Goal: Information Seeking & Learning: Learn about a topic

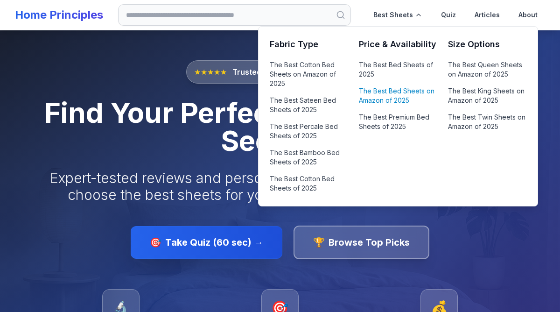
click at [372, 92] on link "The Best Bed Sheets on Amazon of 2025" at bounding box center [398, 95] width 78 height 22
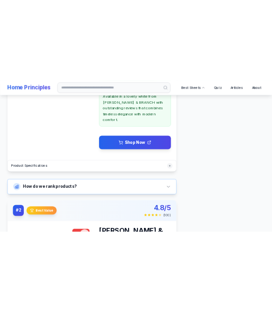
scroll to position [536, 0]
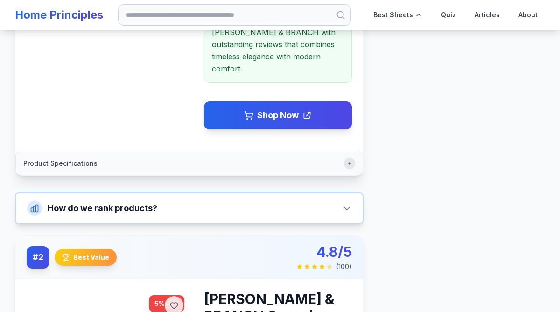
click at [351, 162] on icon "button" at bounding box center [350, 164] width 6 height 6
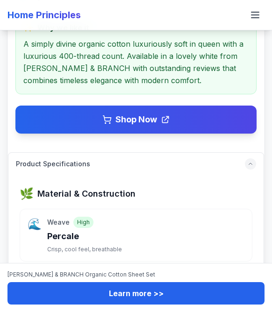
scroll to position [483, 0]
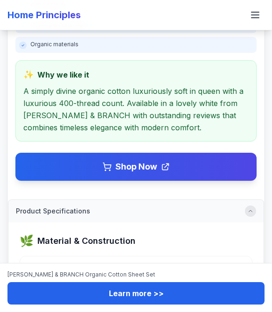
click at [254, 205] on div "button" at bounding box center [250, 210] width 11 height 11
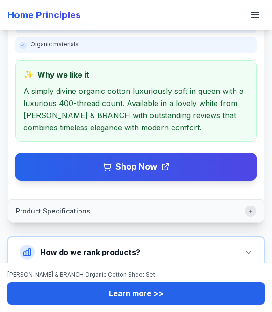
click at [254, 205] on div "button" at bounding box center [250, 210] width 11 height 11
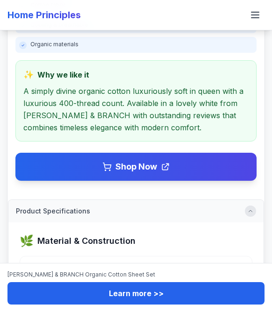
click at [254, 205] on div "button" at bounding box center [250, 210] width 11 height 11
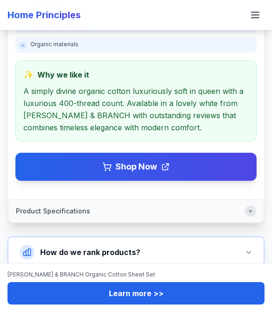
click at [254, 205] on div "button" at bounding box center [250, 210] width 11 height 11
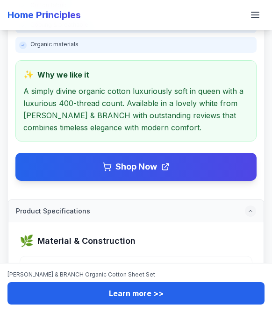
click at [184, 200] on button "Product Specifications" at bounding box center [135, 211] width 255 height 22
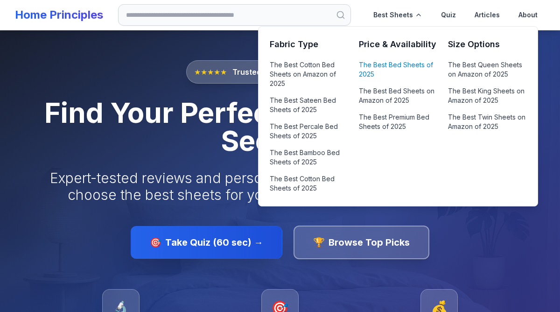
click at [399, 62] on link "The Best Bed Sheets of 2025" at bounding box center [398, 69] width 78 height 22
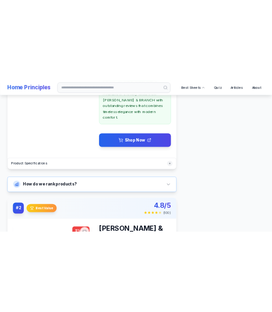
scroll to position [532, 0]
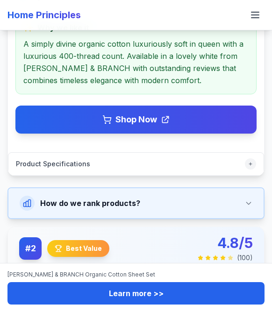
click at [248, 199] on icon at bounding box center [248, 202] width 7 height 7
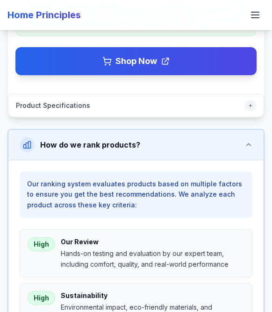
scroll to position [590, 0]
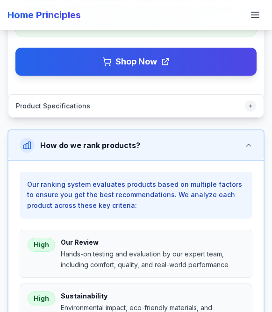
click at [246, 141] on icon at bounding box center [248, 144] width 7 height 7
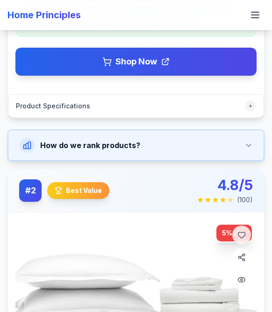
click at [246, 141] on icon at bounding box center [248, 144] width 7 height 7
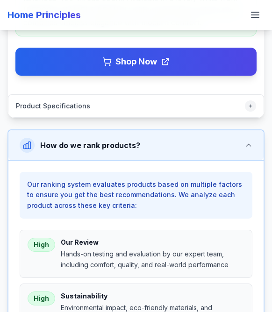
click at [246, 141] on icon at bounding box center [248, 144] width 7 height 7
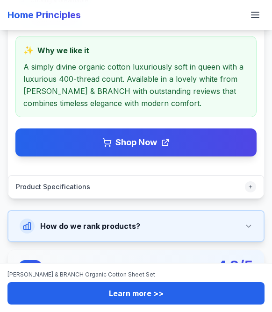
scroll to position [421, 0]
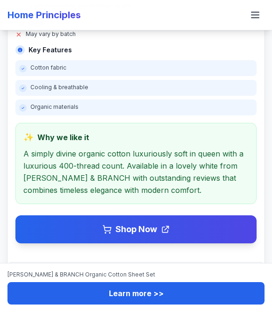
click at [233, 131] on h4 "✨ Why we like it" at bounding box center [135, 137] width 225 height 13
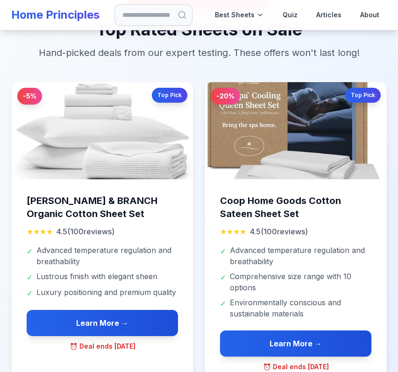
scroll to position [435, 0]
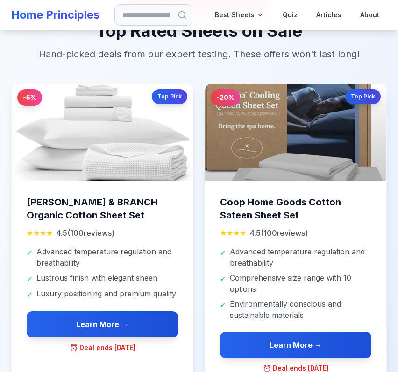
click at [255, 133] on div at bounding box center [295, 132] width 181 height 97
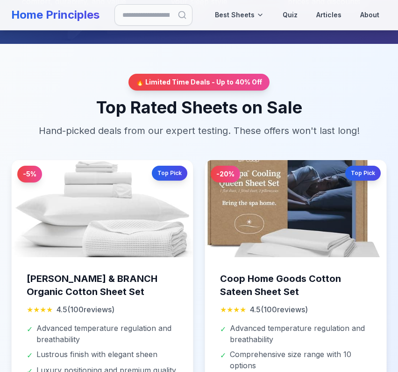
scroll to position [306, 0]
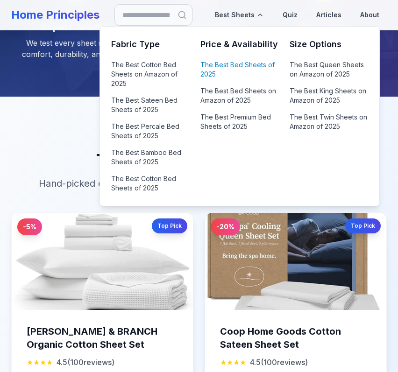
click at [232, 77] on link "The Best Bed Sheets of 2025" at bounding box center [239, 69] width 78 height 22
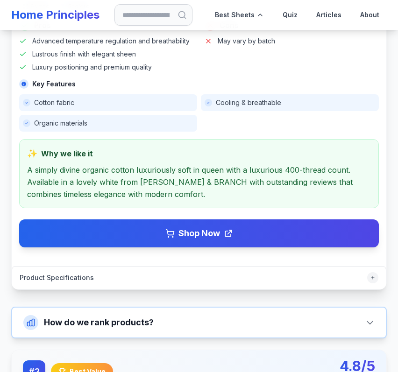
scroll to position [496, 0]
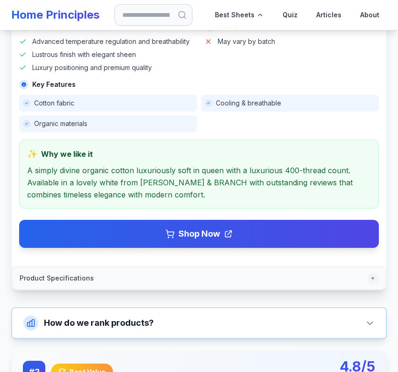
click at [270, 267] on button "Product Specifications" at bounding box center [198, 278] width 373 height 22
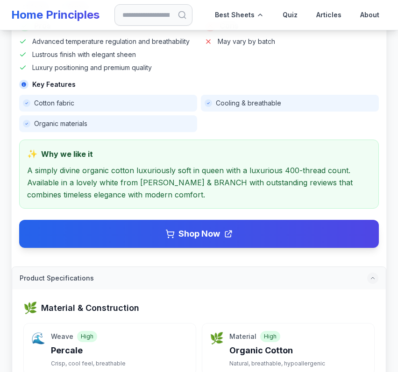
click at [274, 267] on button "Product Specifications" at bounding box center [198, 278] width 373 height 22
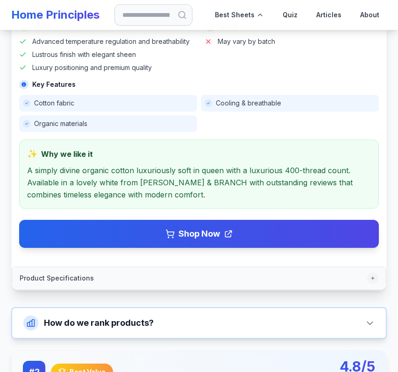
click at [274, 267] on button "Product Specifications" at bounding box center [198, 278] width 373 height 22
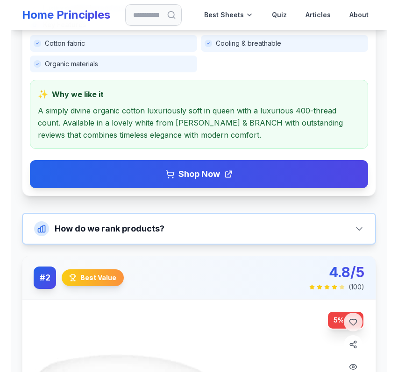
scroll to position [549, 0]
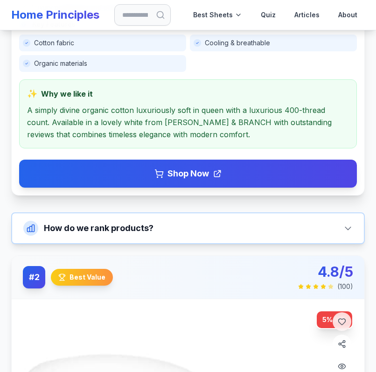
click at [267, 60] on div "[PERSON_NAME] & BRANCH Organic Cotton Sheet Set 6 size s 5 color s Pros Advance…" at bounding box center [188, 27] width 338 height 319
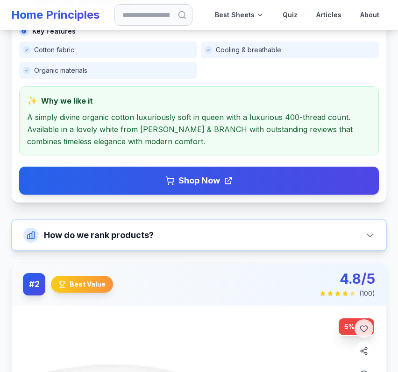
click at [221, 91] on div "✨ Why we like it A simply divine organic cotton luxuriously soft in queen with …" at bounding box center [198, 120] width 359 height 69
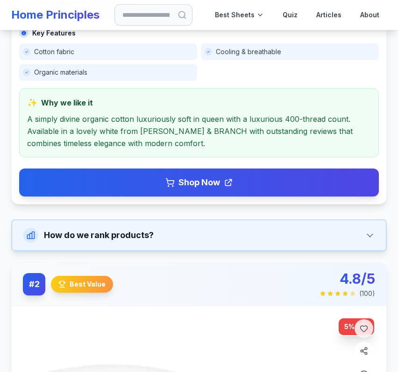
click at [154, 220] on button "How do we rank products?" at bounding box center [198, 235] width 373 height 30
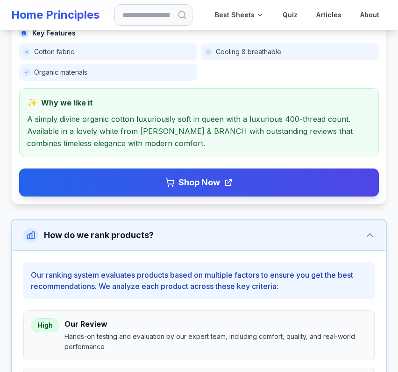
click at [154, 220] on button "How do we rank products?" at bounding box center [198, 235] width 373 height 30
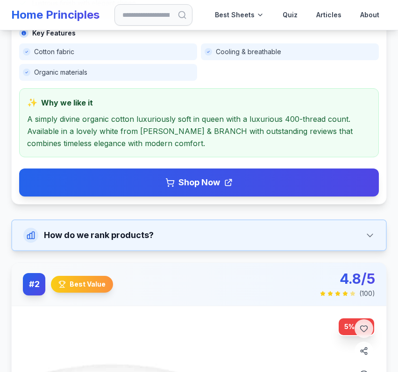
click at [154, 220] on button "How do we rank products?" at bounding box center [198, 235] width 373 height 30
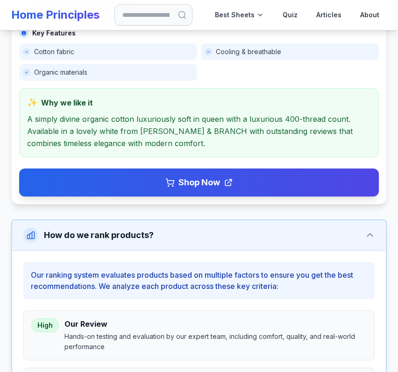
click at [154, 220] on button "How do we rank products?" at bounding box center [198, 235] width 373 height 30
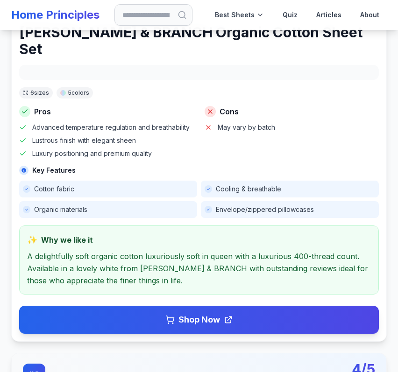
scroll to position [1153, 0]
